Goal: Task Accomplishment & Management: Use online tool/utility

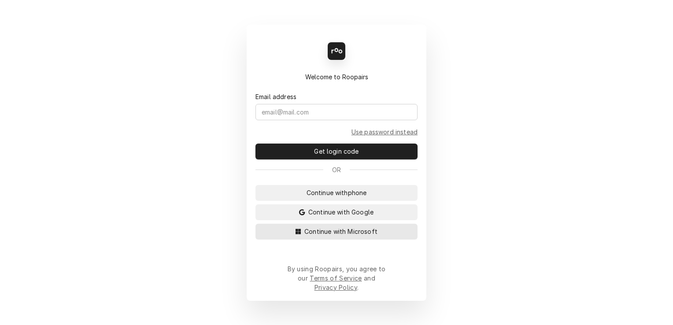
click at [368, 236] on span "Continue with Microsoft" at bounding box center [341, 231] width 77 height 9
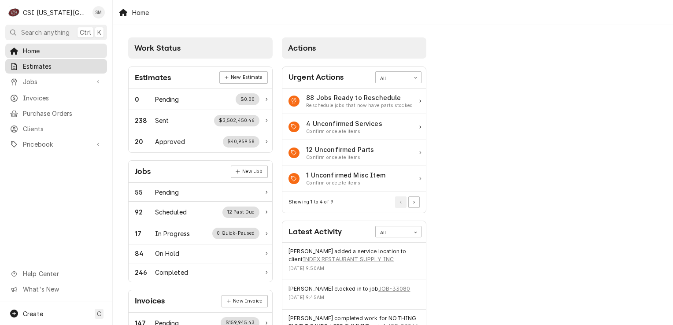
click at [62, 63] on span "Estimates" at bounding box center [63, 66] width 80 height 9
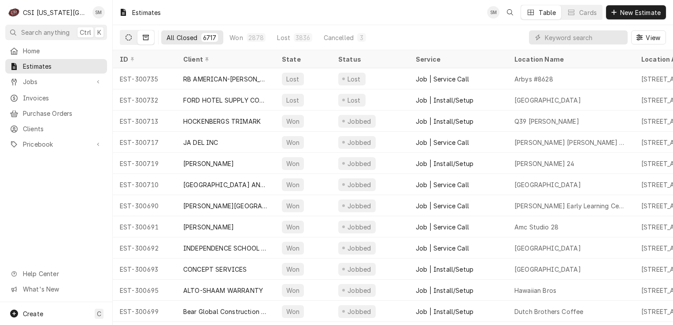
click at [131, 40] on icon "Dynamic Content Wrapper" at bounding box center [129, 37] width 6 height 6
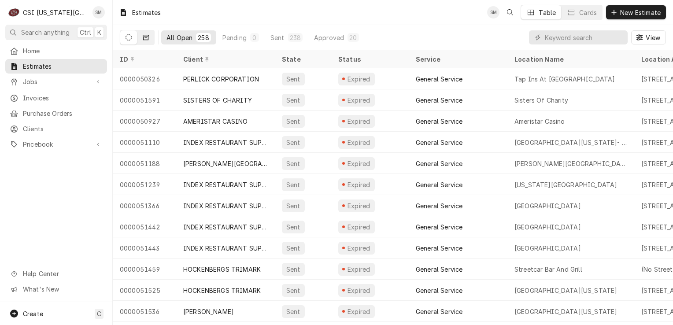
click at [148, 33] on button "Dynamic Content Wrapper" at bounding box center [145, 37] width 17 height 14
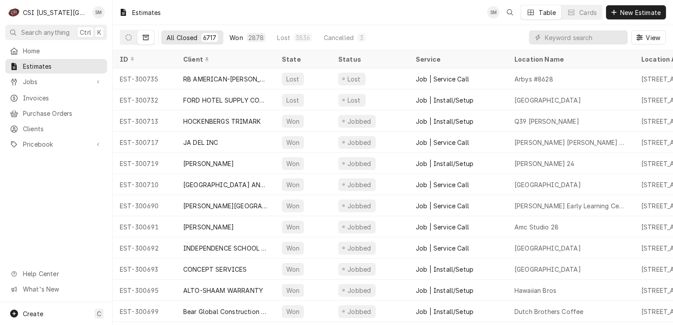
click at [236, 39] on div "Won" at bounding box center [236, 37] width 13 height 9
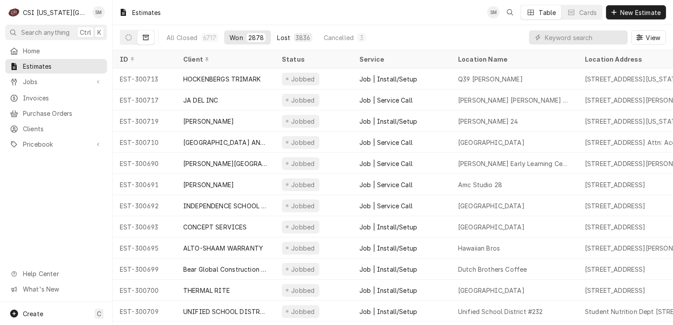
click at [296, 41] on div "3836" at bounding box center [303, 37] width 15 height 9
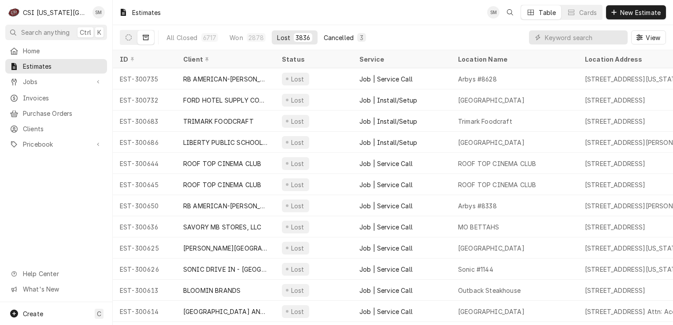
click at [329, 40] on div "Cancelled" at bounding box center [339, 37] width 30 height 9
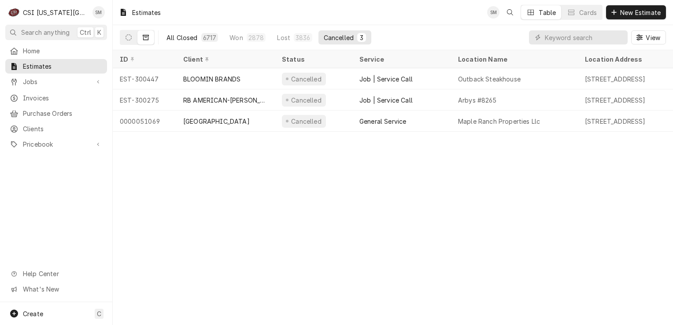
click at [190, 40] on div "All Closed" at bounding box center [182, 37] width 31 height 9
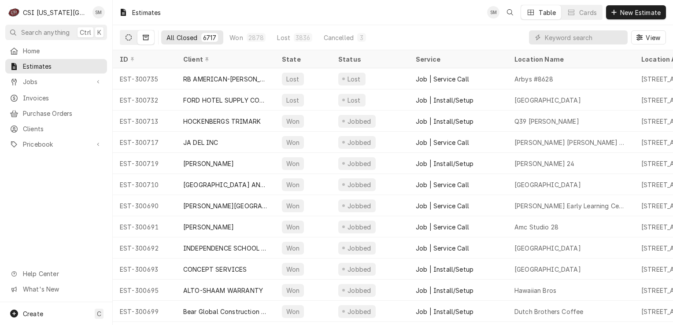
click at [129, 43] on button "Dynamic Content Wrapper" at bounding box center [128, 37] width 17 height 14
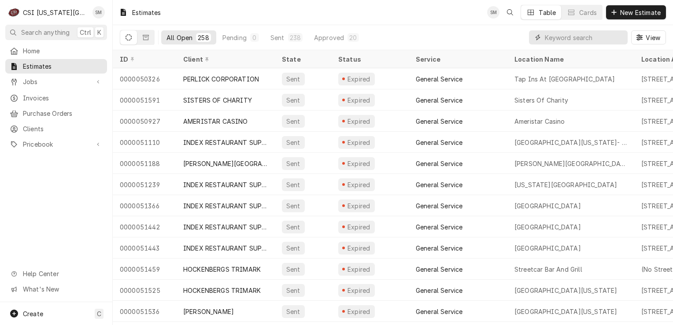
click at [559, 41] on input "Dynamic Content Wrapper" at bounding box center [584, 37] width 78 height 14
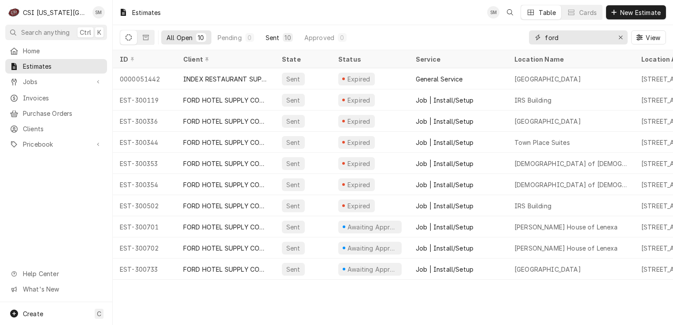
type input "ford"
click at [270, 40] on div "Sent" at bounding box center [273, 37] width 14 height 9
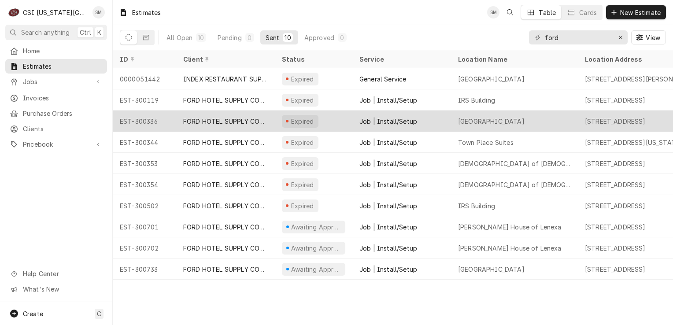
click at [344, 122] on div "Expired" at bounding box center [314, 121] width 78 height 21
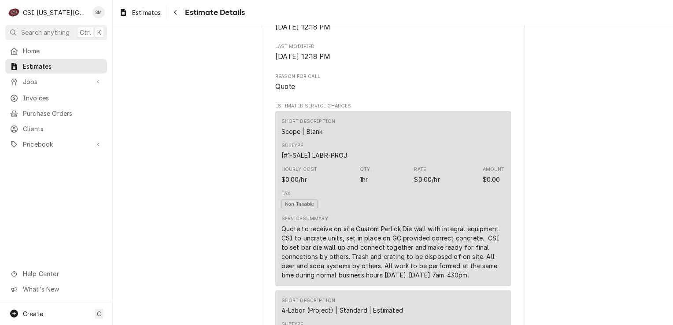
scroll to position [352, 0]
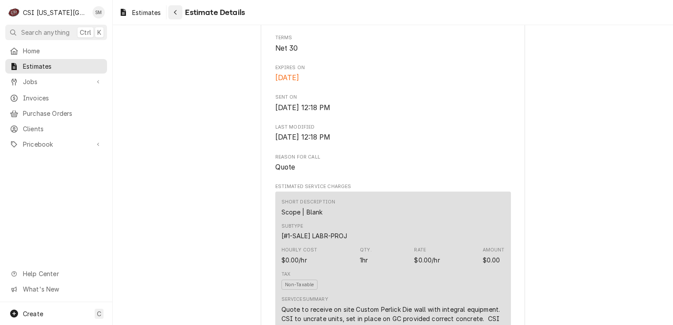
click at [178, 11] on div "Navigate back" at bounding box center [175, 12] width 9 height 9
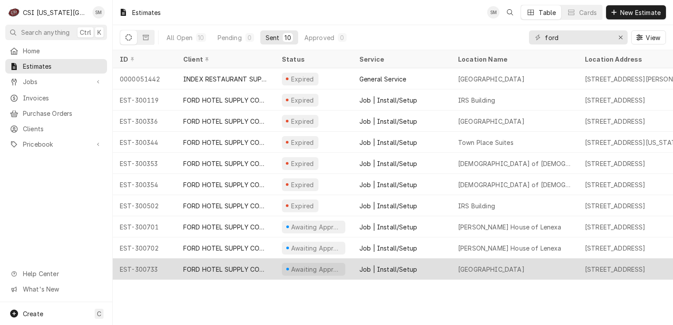
click at [427, 270] on div "Job | Install/Setup" at bounding box center [401, 269] width 99 height 21
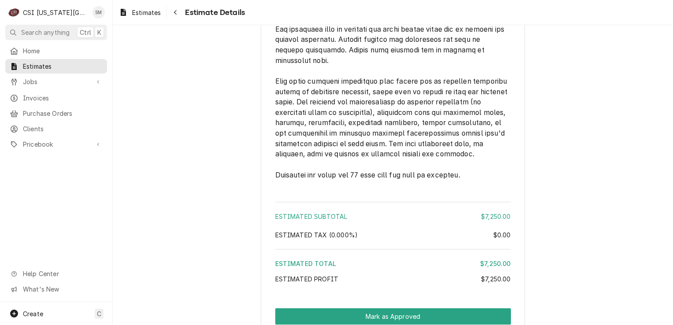
scroll to position [1817, 0]
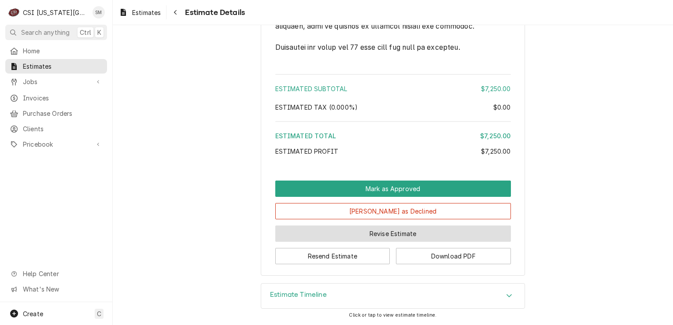
click at [388, 235] on button "Revise Estimate" at bounding box center [393, 234] width 236 height 16
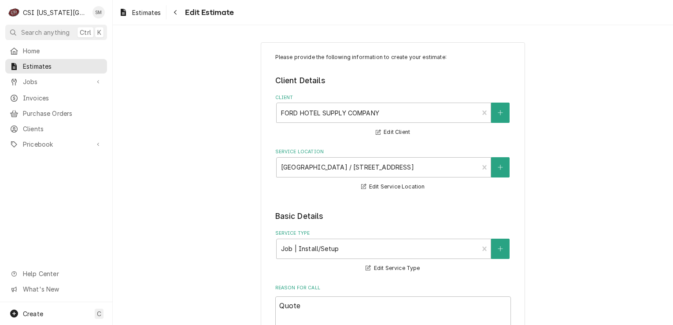
type textarea "x"
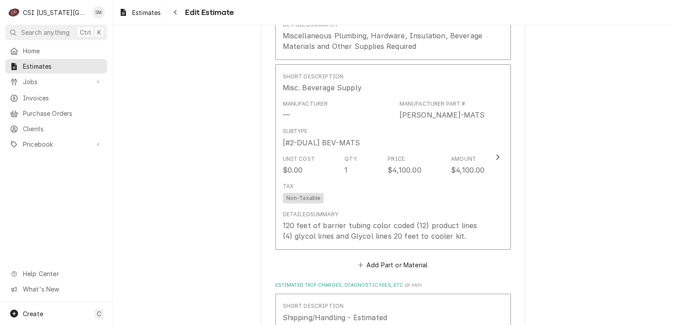
scroll to position [1454, 0]
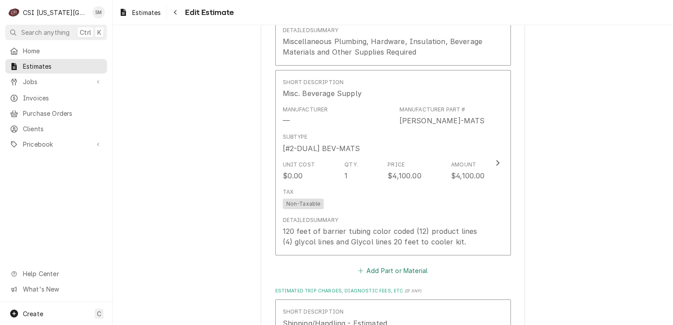
click at [373, 265] on button "Add Part or Material" at bounding box center [392, 271] width 73 height 12
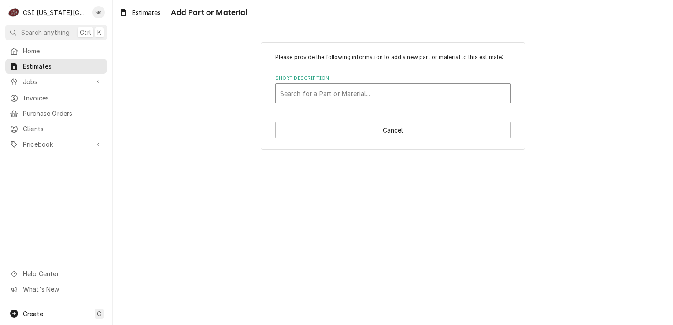
click at [359, 96] on div "Short Description" at bounding box center [393, 93] width 226 height 16
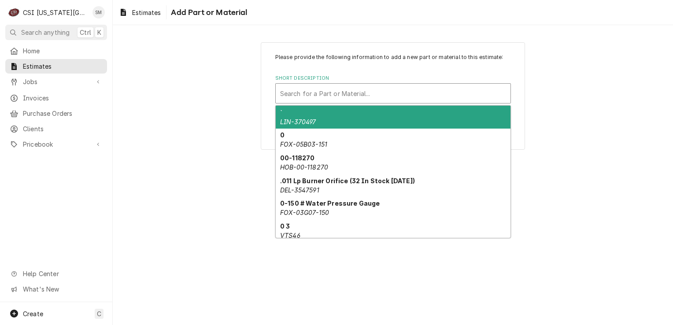
click at [246, 152] on div "Please provide the following information to add a new part or material to this …" at bounding box center [393, 95] width 560 height 123
click at [325, 93] on div "Short Description" at bounding box center [393, 93] width 226 height 16
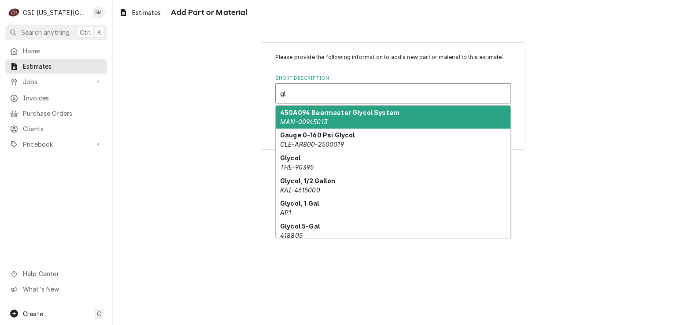
type input "g"
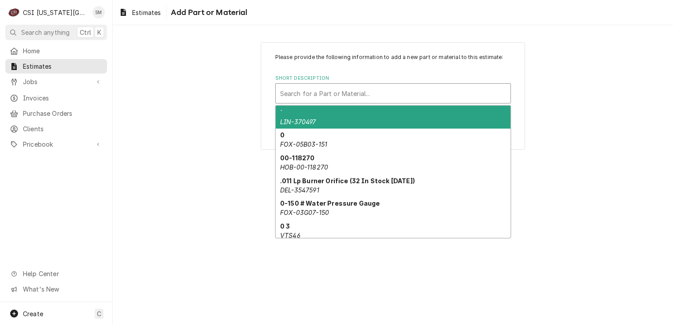
click at [181, 139] on div "Please provide the following information to add a new part or material to this …" at bounding box center [393, 95] width 560 height 123
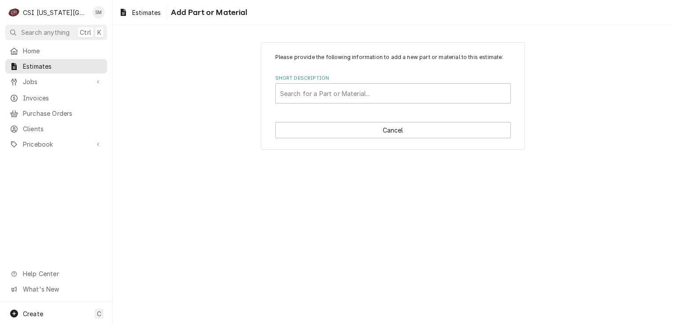
type textarea "x"
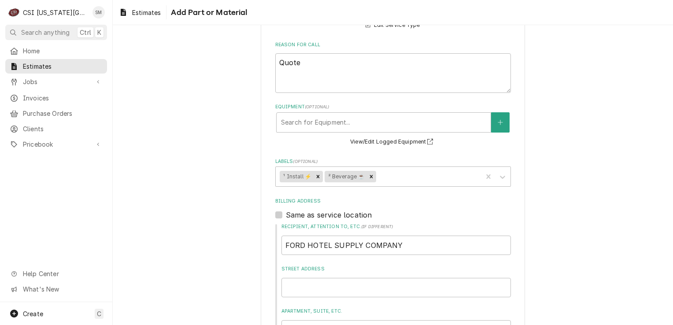
scroll to position [176, 0]
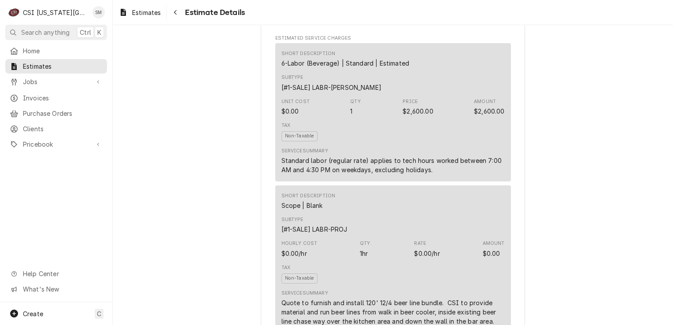
scroll to position [529, 0]
